Goal: Task Accomplishment & Management: Manage account settings

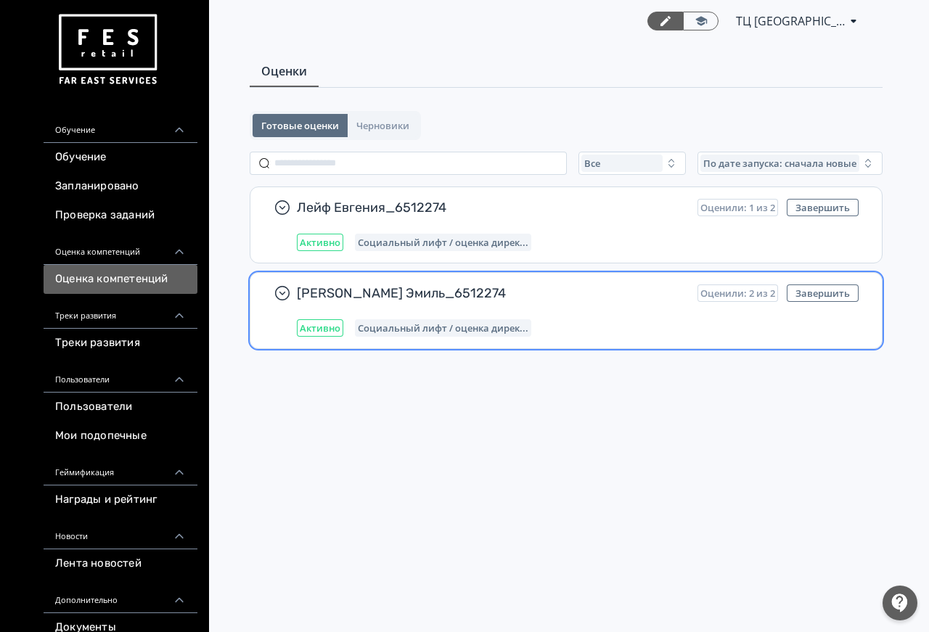
click at [586, 317] on div "[PERSON_NAME] Эмиль_6512274 Оценили: 2 из 2 Завершить Активно Социальный лифт /…" at bounding box center [578, 311] width 562 height 52
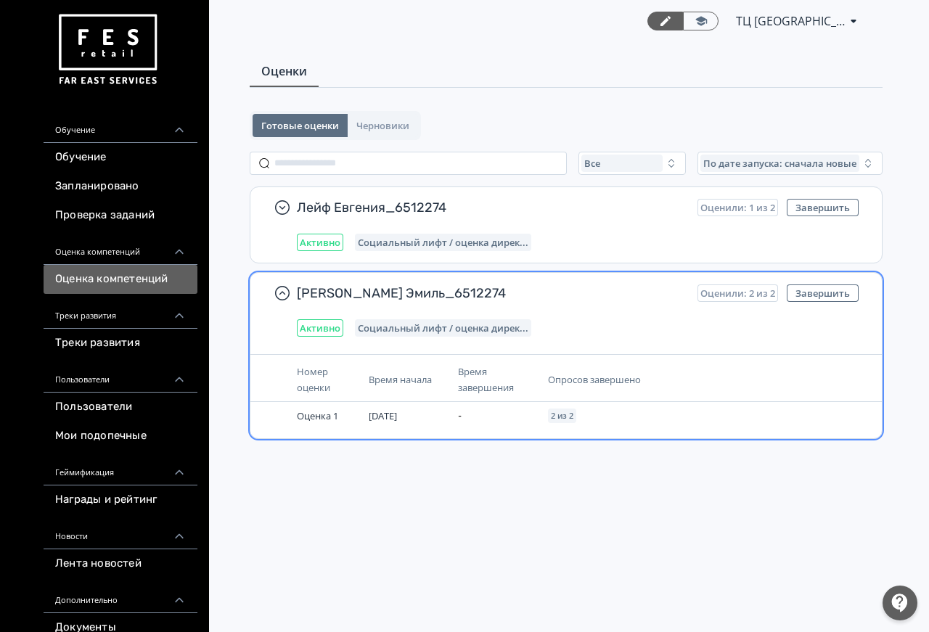
click at [577, 381] on span "Опросов завершено" at bounding box center [594, 379] width 93 height 13
click at [584, 369] on th "Опросов завершено" at bounding box center [646, 380] width 208 height 44
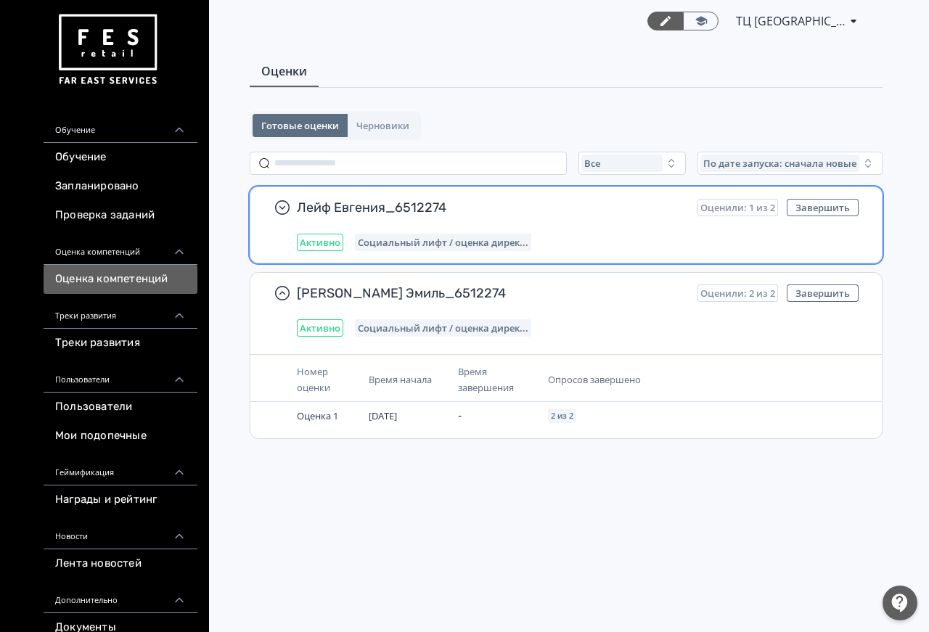
click at [500, 234] on div "Социальный лифт / оценка дирек..." at bounding box center [443, 242] width 176 height 17
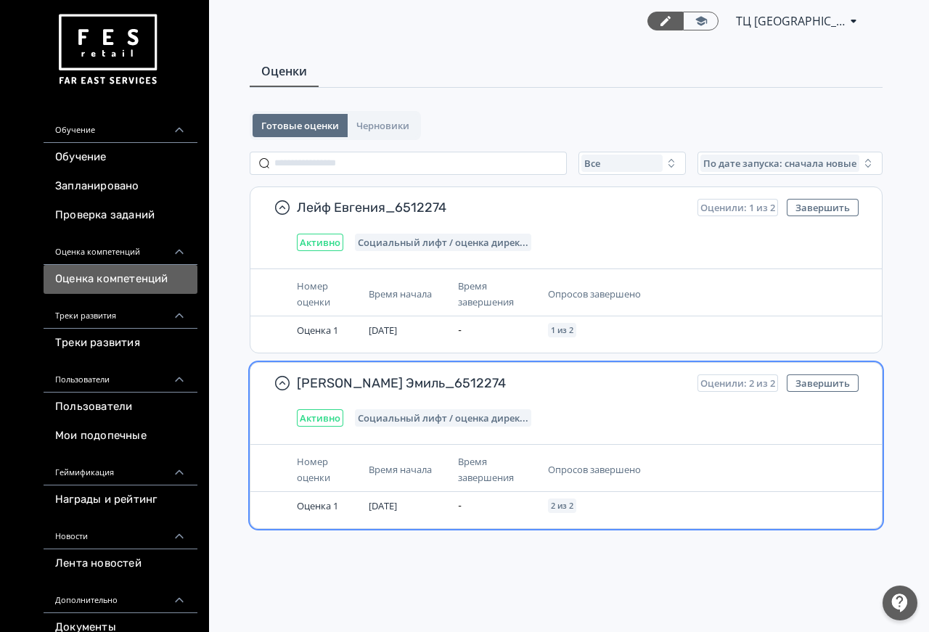
click at [590, 439] on div "[PERSON_NAME] Эмиль_6512274 Оценили: 2 из 2 Завершить Активно Социальный лифт /…" at bounding box center [566, 445] width 633 height 167
click at [565, 484] on th "Опросов завершено" at bounding box center [646, 470] width 208 height 44
click at [476, 420] on span "Социальный лифт / оценка дирек..." at bounding box center [443, 418] width 171 height 12
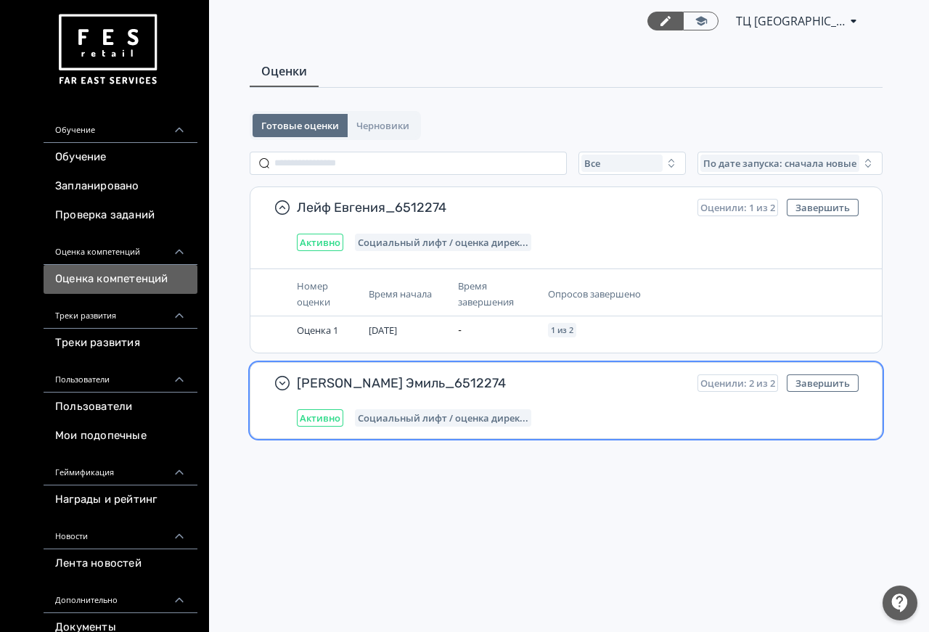
click at [476, 420] on span "Социальный лифт / оценка дирек..." at bounding box center [443, 418] width 171 height 12
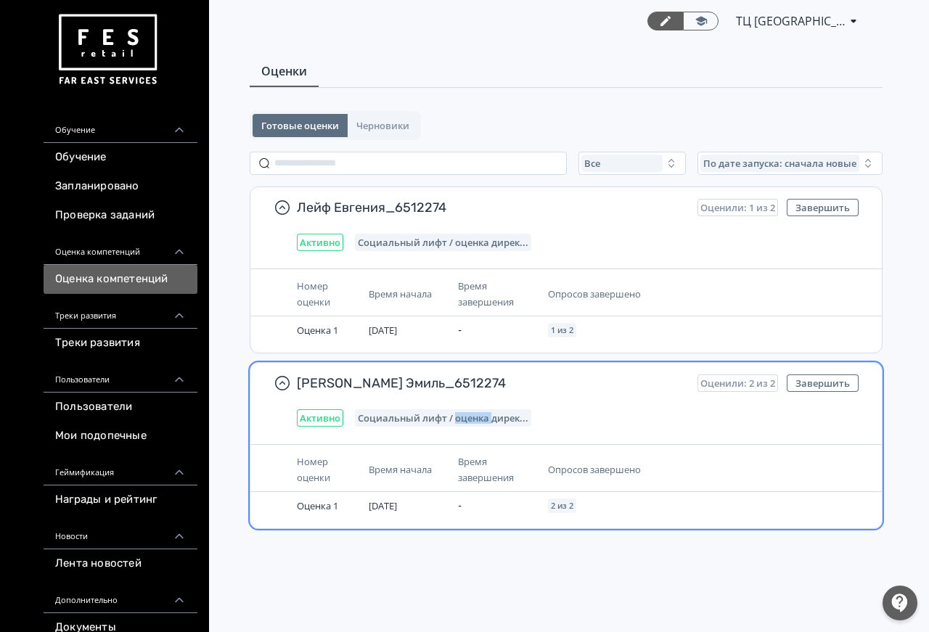
click at [476, 420] on span "Социальный лифт / оценка дирек..." at bounding box center [443, 418] width 171 height 12
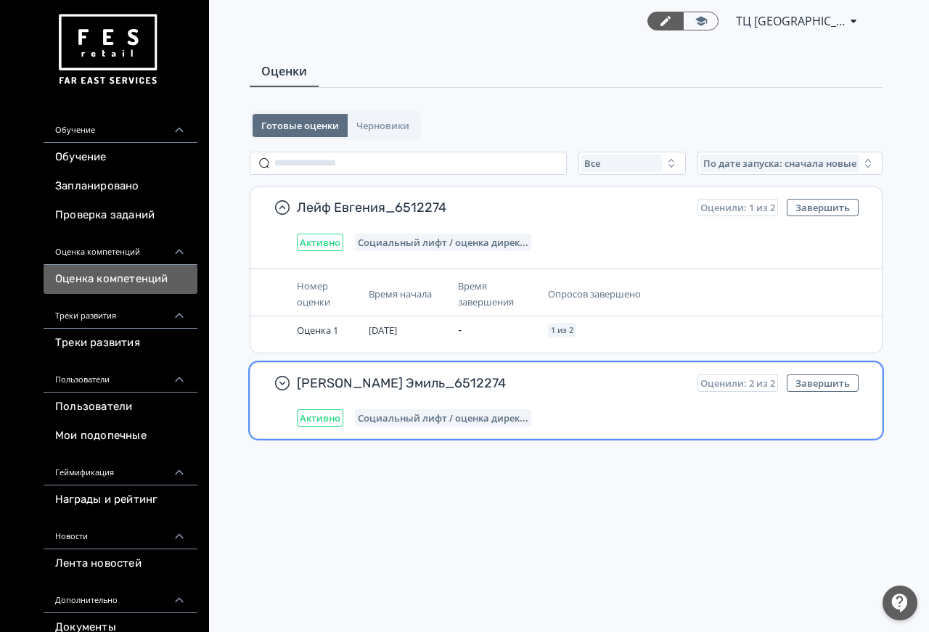
click at [476, 420] on span "Социальный лифт / оценка дирек..." at bounding box center [443, 418] width 171 height 12
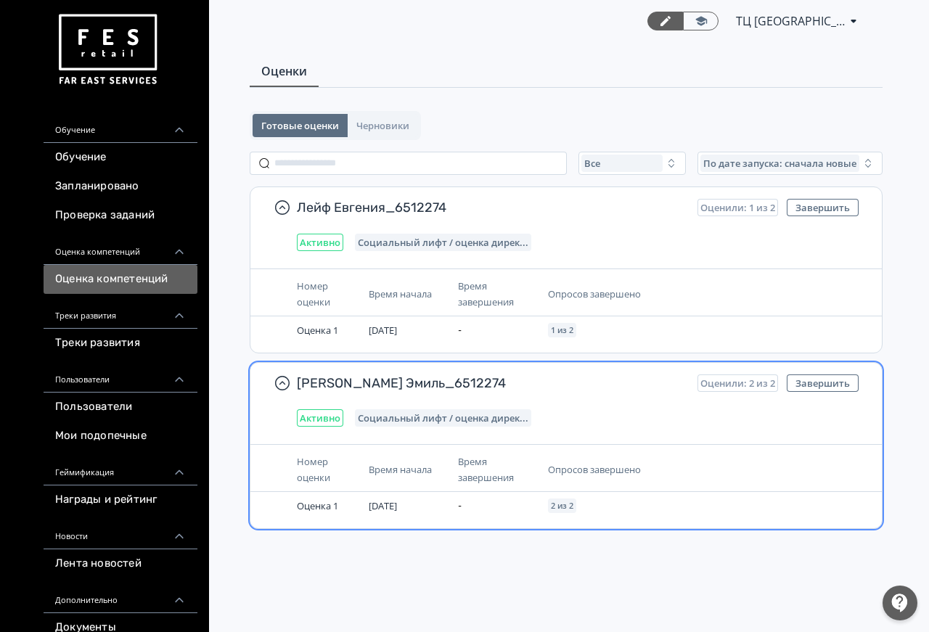
click at [476, 420] on span "Социальный лифт / оценка дирек..." at bounding box center [443, 418] width 171 height 12
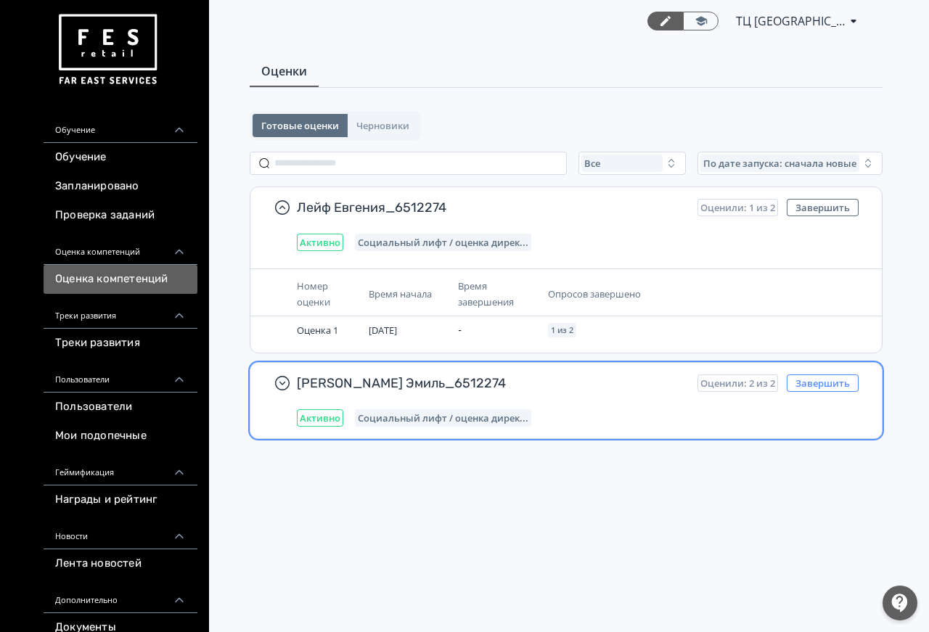
click at [812, 385] on button "Завершить" at bounding box center [823, 383] width 72 height 17
click at [832, 382] on button "Завершить" at bounding box center [823, 383] width 72 height 17
click at [531, 397] on div "[PERSON_NAME] Эмиль_6512274 Оценили: 2 из 2 Завершить Активно Социальный лифт /…" at bounding box center [578, 401] width 562 height 52
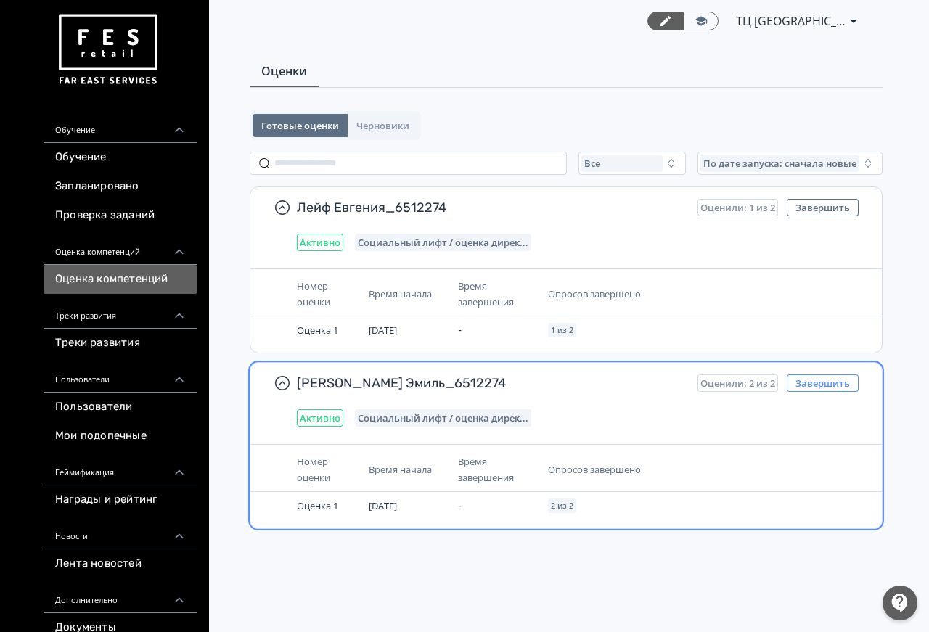
click at [833, 385] on button "Завершить" at bounding box center [823, 383] width 72 height 17
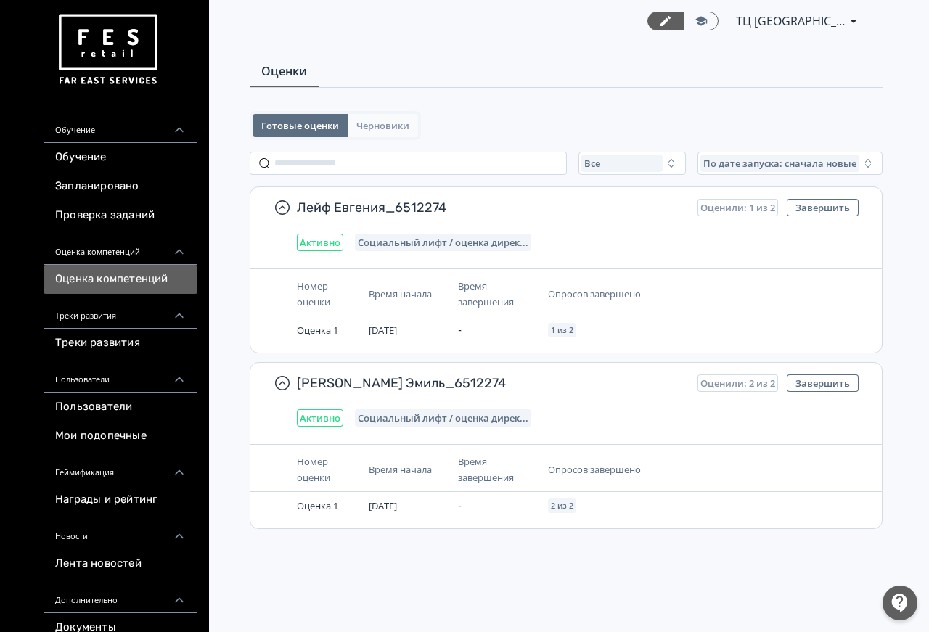
click at [393, 122] on span "Черновики" at bounding box center [382, 126] width 53 height 12
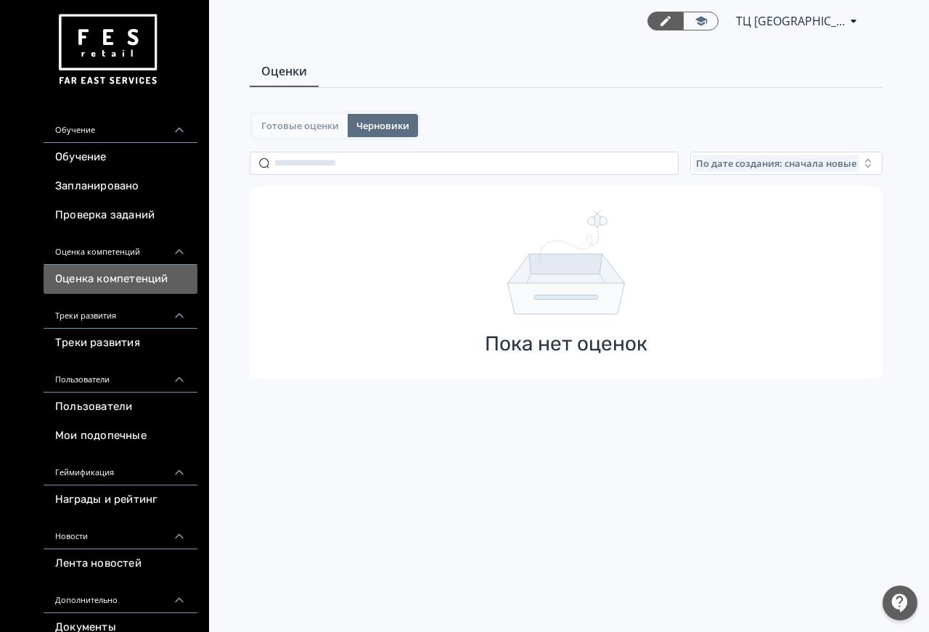
click at [307, 127] on span "Готовые оценки" at bounding box center [300, 126] width 78 height 12
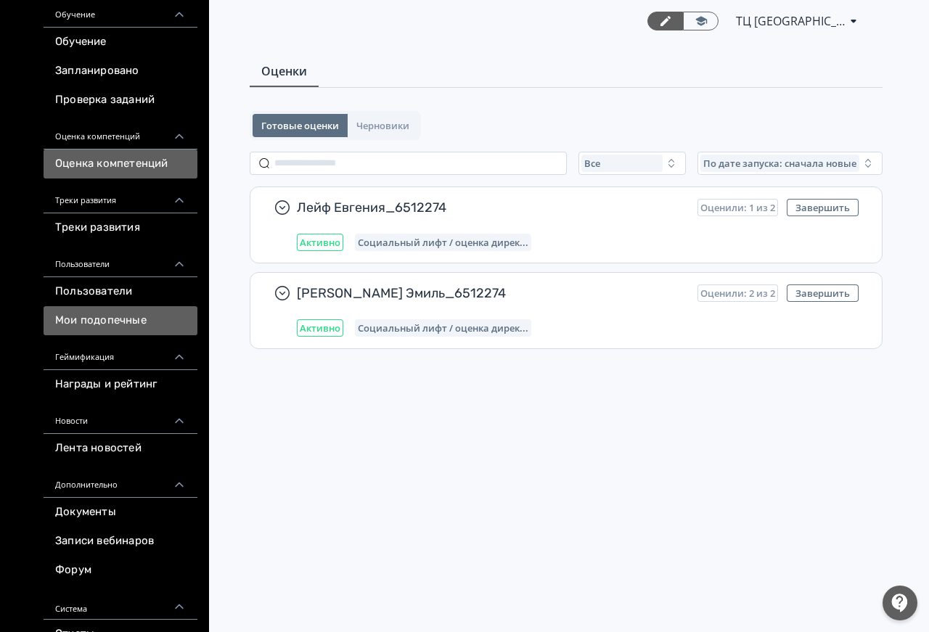
scroll to position [153, 0]
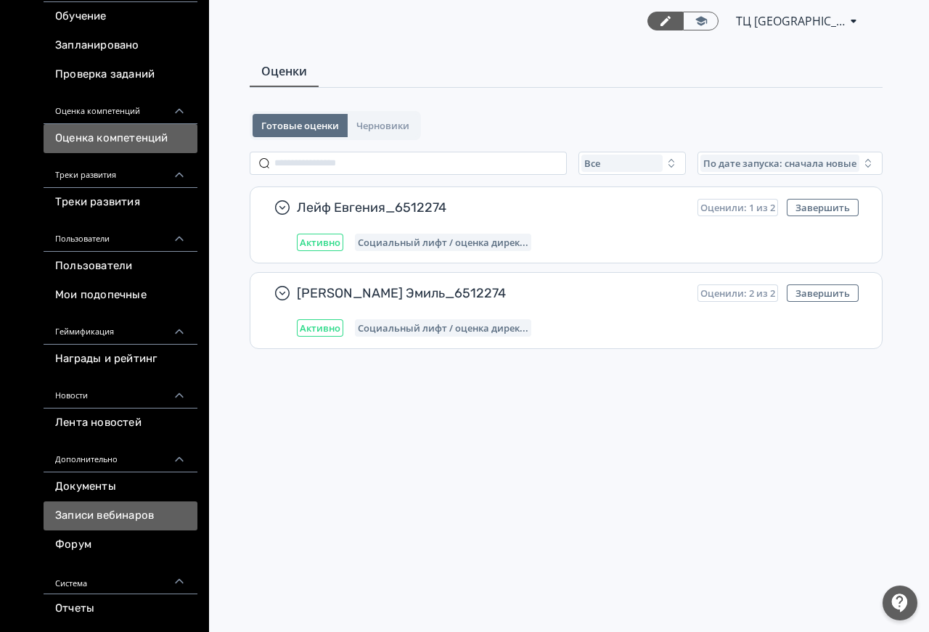
click at [137, 503] on link "Записи вебинаров" at bounding box center [121, 516] width 154 height 29
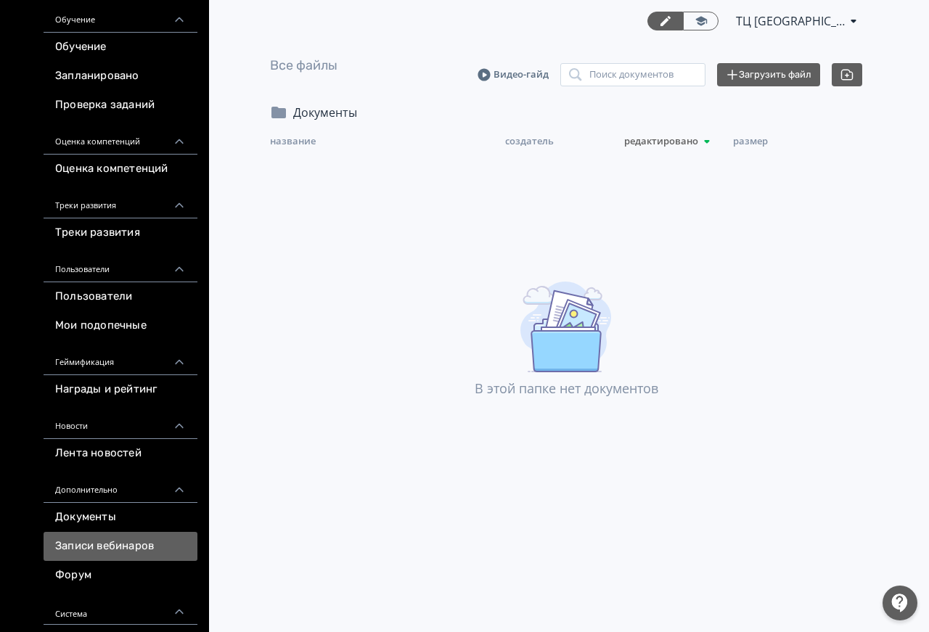
scroll to position [153, 0]
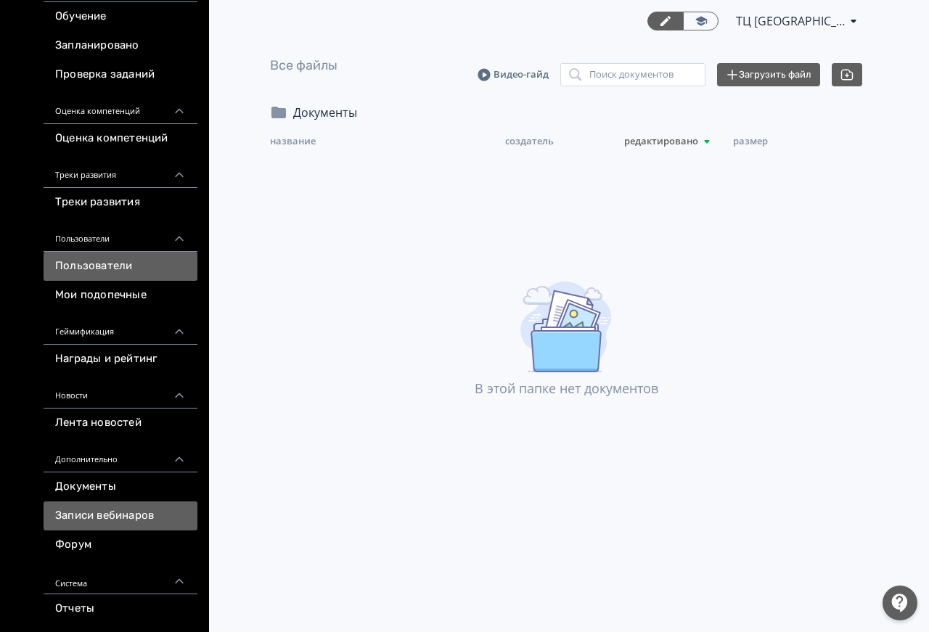
click at [157, 253] on link "Пользователи" at bounding box center [121, 266] width 154 height 29
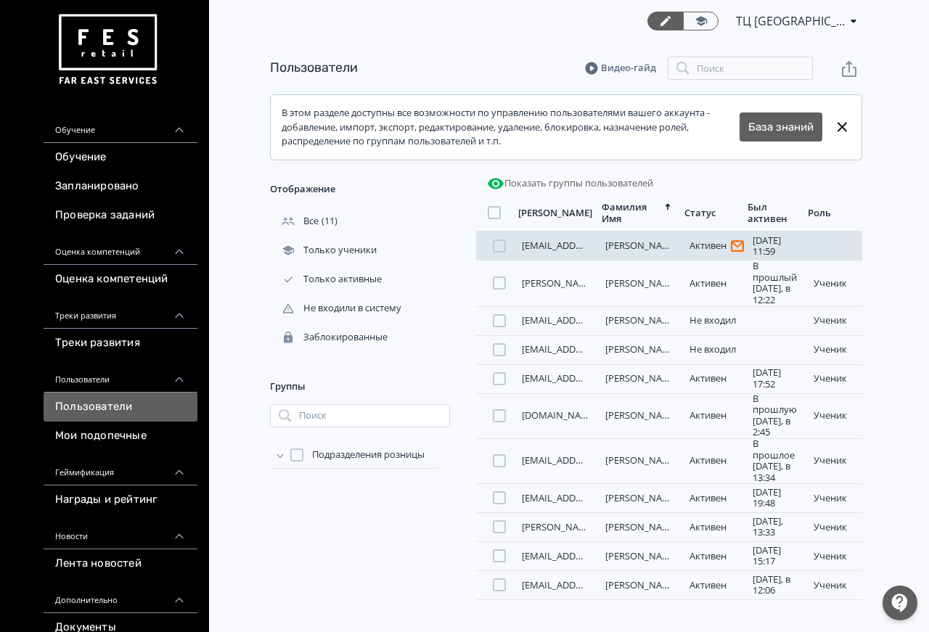
click at [741, 244] on icon at bounding box center [737, 246] width 13 height 12
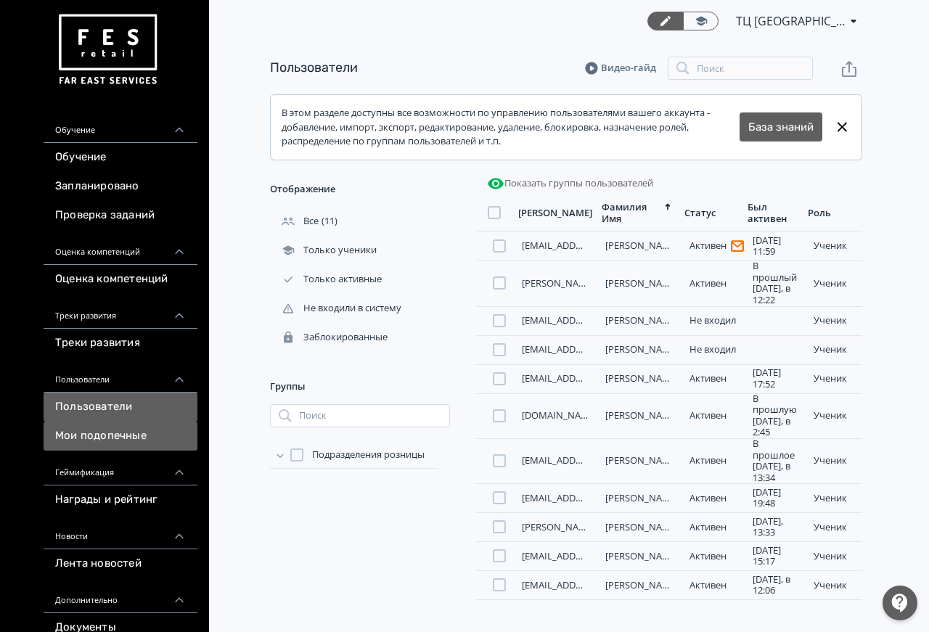
click at [137, 446] on link "Мои подопечные" at bounding box center [121, 436] width 154 height 29
